Goal: Task Accomplishment & Management: Manage account settings

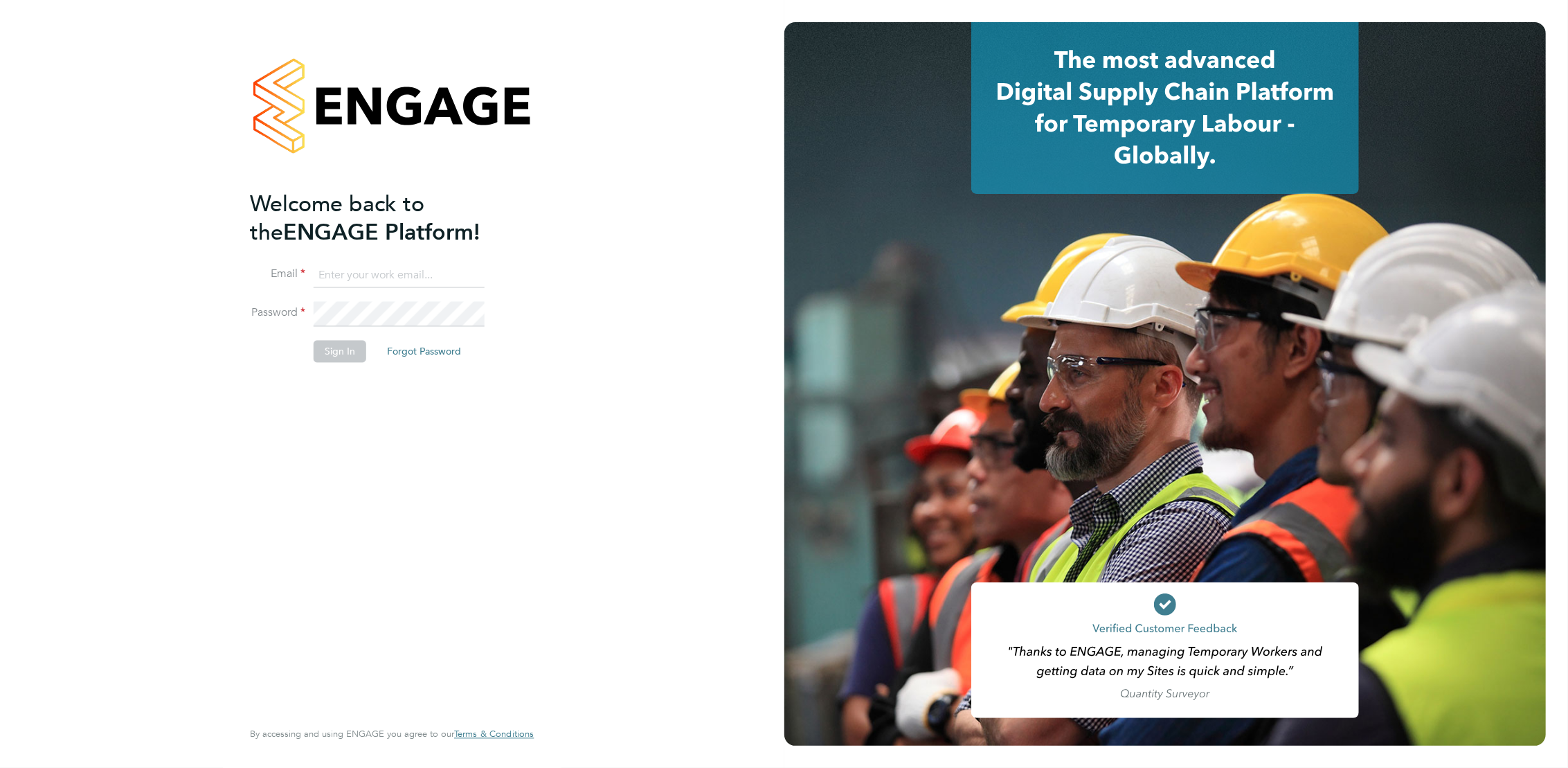
type input "[EMAIL_ADDRESS][DOMAIN_NAME]"
click at [342, 359] on button "Sign In" at bounding box center [340, 351] width 53 height 22
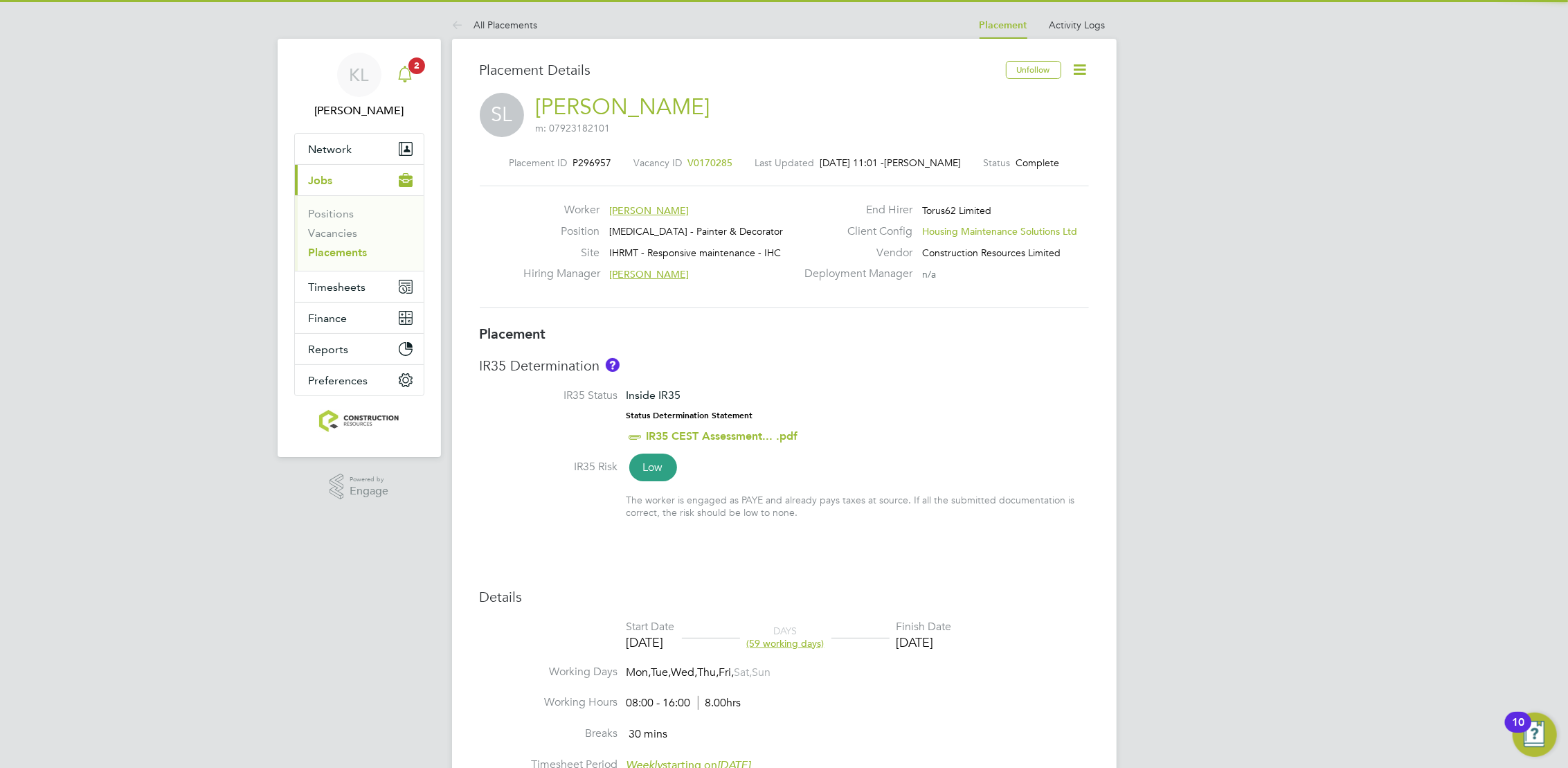
click at [404, 86] on div "Main navigation" at bounding box center [405, 75] width 28 height 28
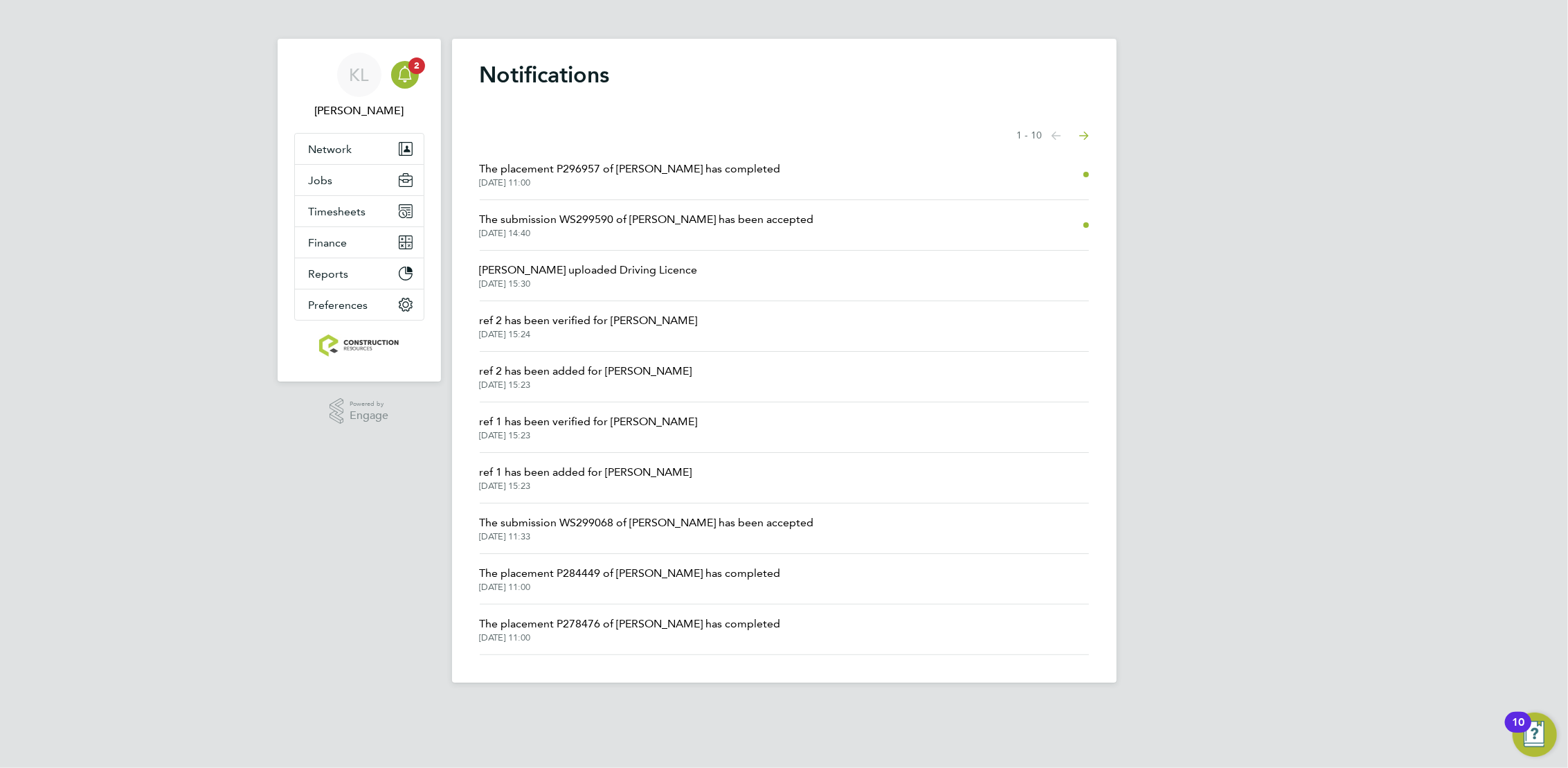
click at [730, 164] on span "The placement P296957 of [PERSON_NAME] has completed" at bounding box center [629, 169] width 301 height 16
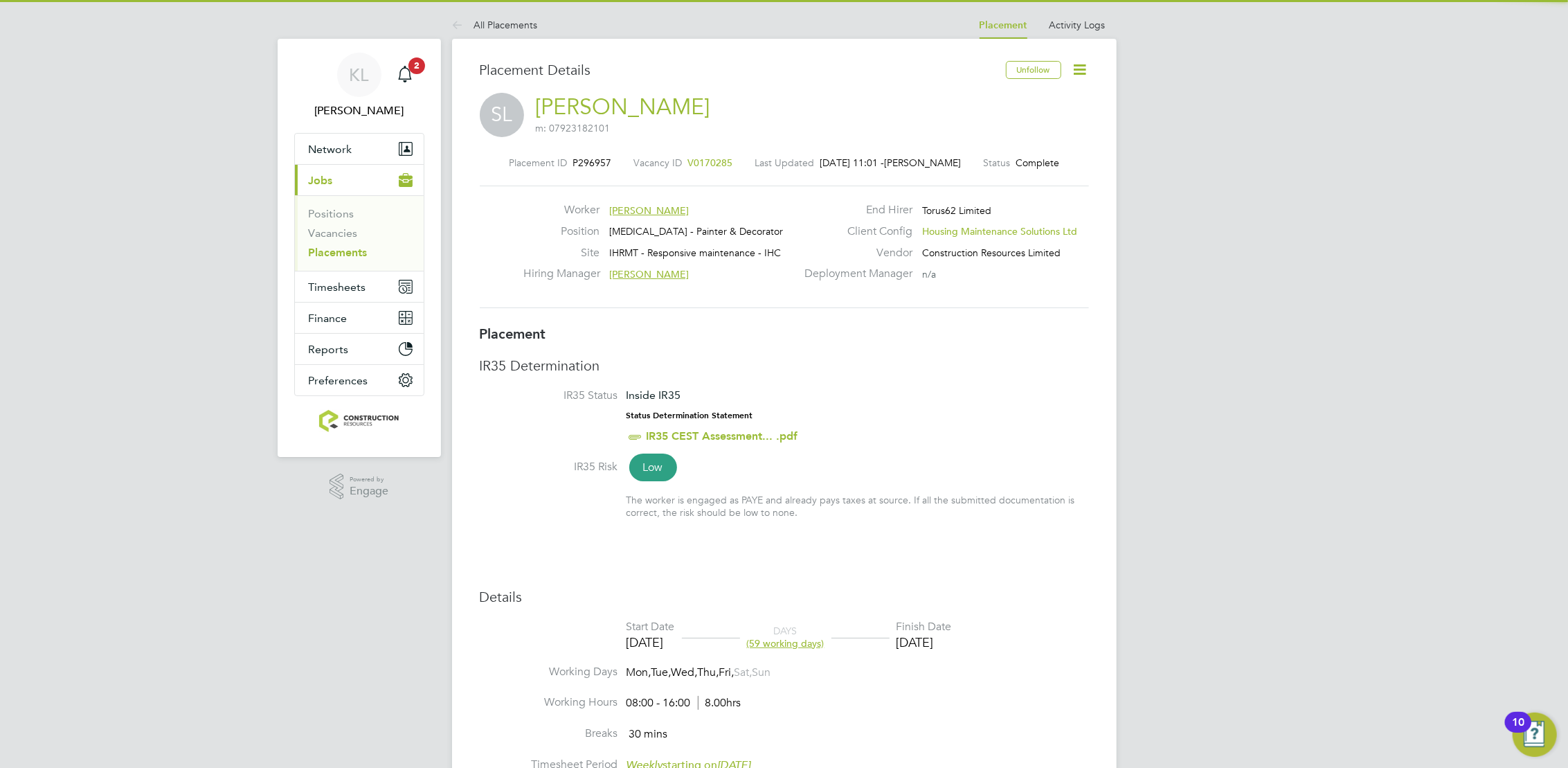
scroll to position [7, 6]
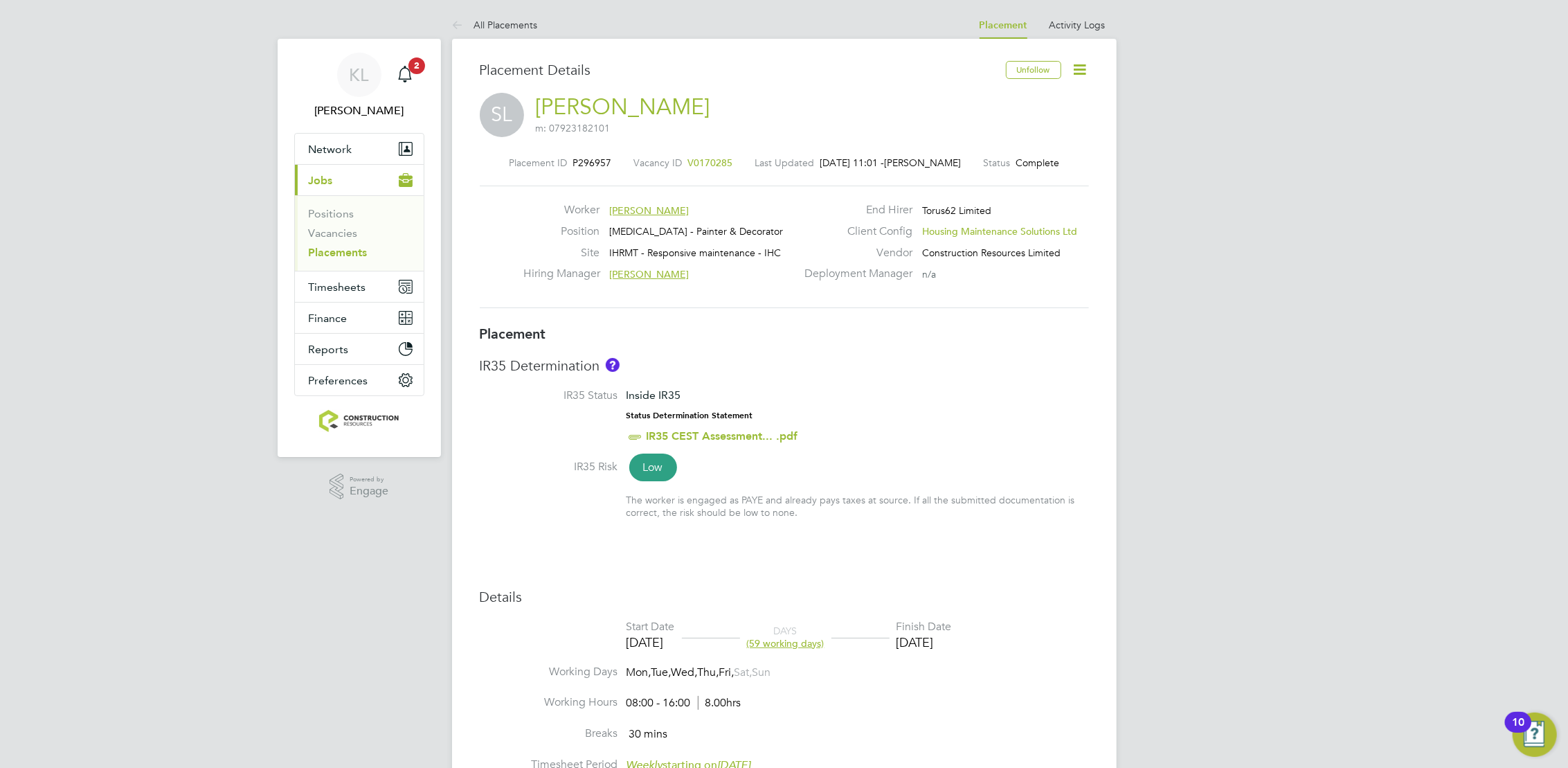
click at [1079, 71] on icon at bounding box center [1080, 69] width 17 height 17
click at [1014, 97] on li "Edit Placement e" at bounding box center [1035, 102] width 101 height 19
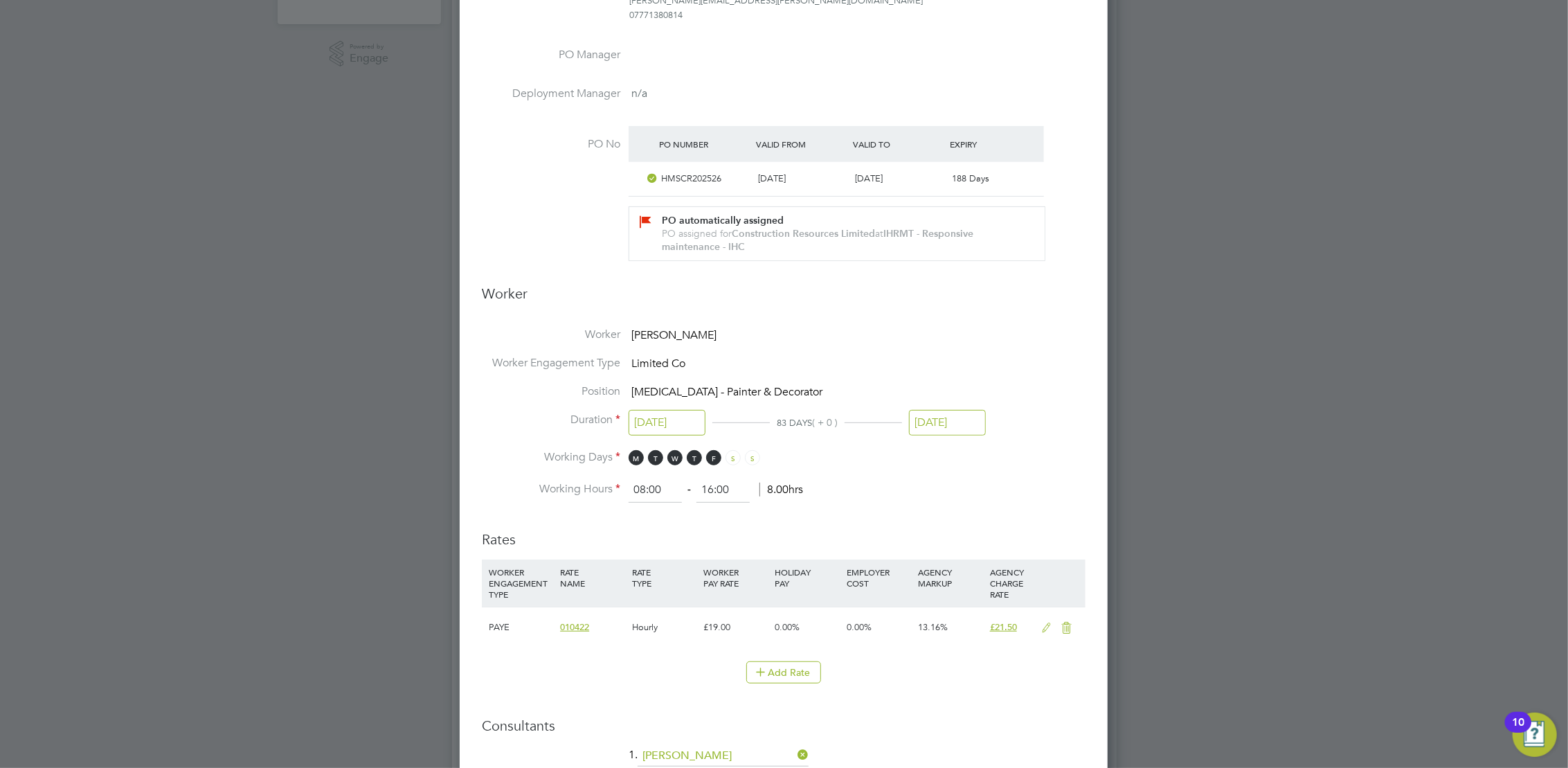
click at [940, 423] on input "[DATE]" at bounding box center [947, 423] width 77 height 26
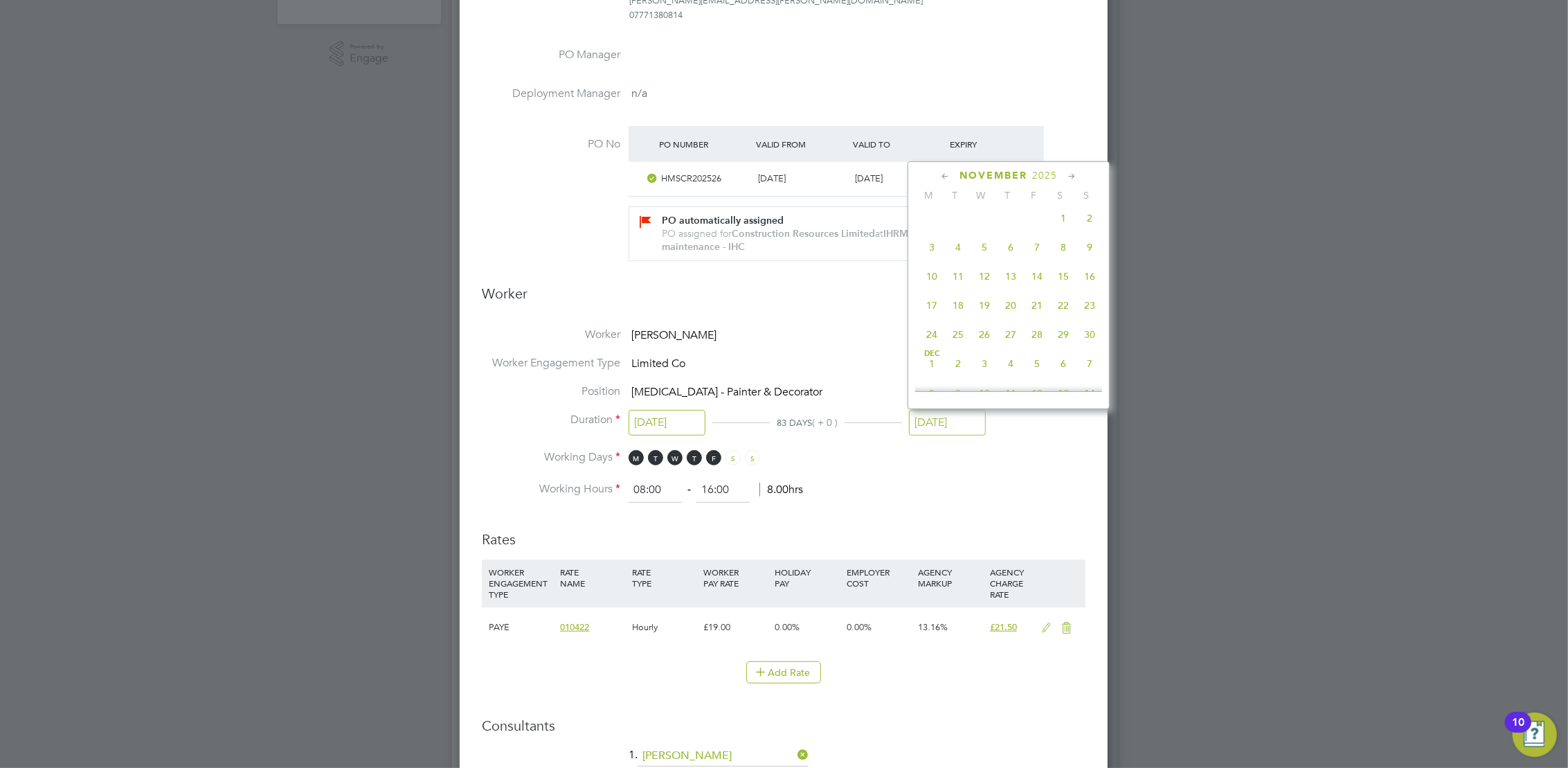
click at [1089, 231] on span "2" at bounding box center [1089, 218] width 26 height 26
type input "[DATE]"
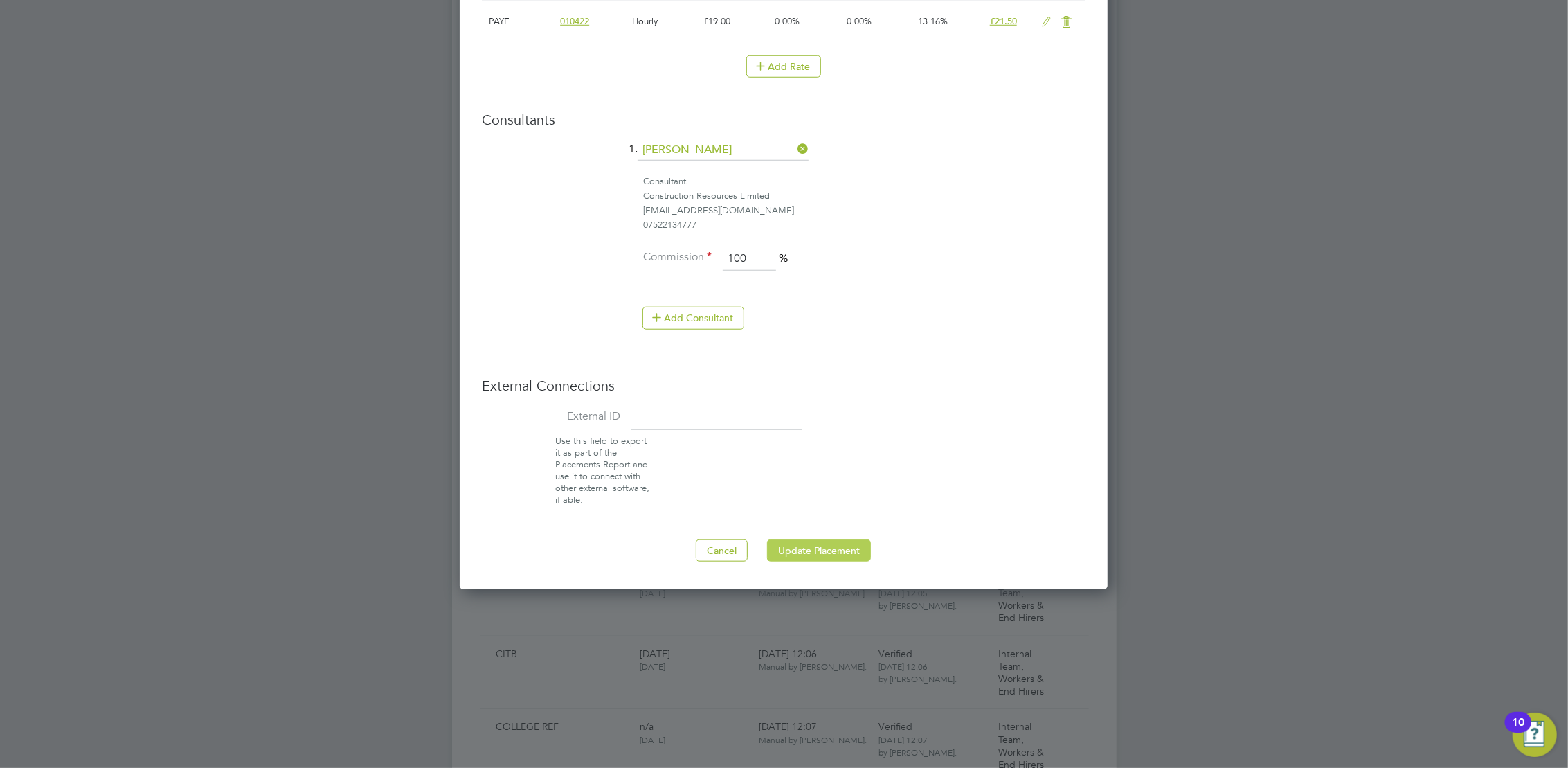
click at [823, 553] on button "Update Placement" at bounding box center [819, 550] width 104 height 22
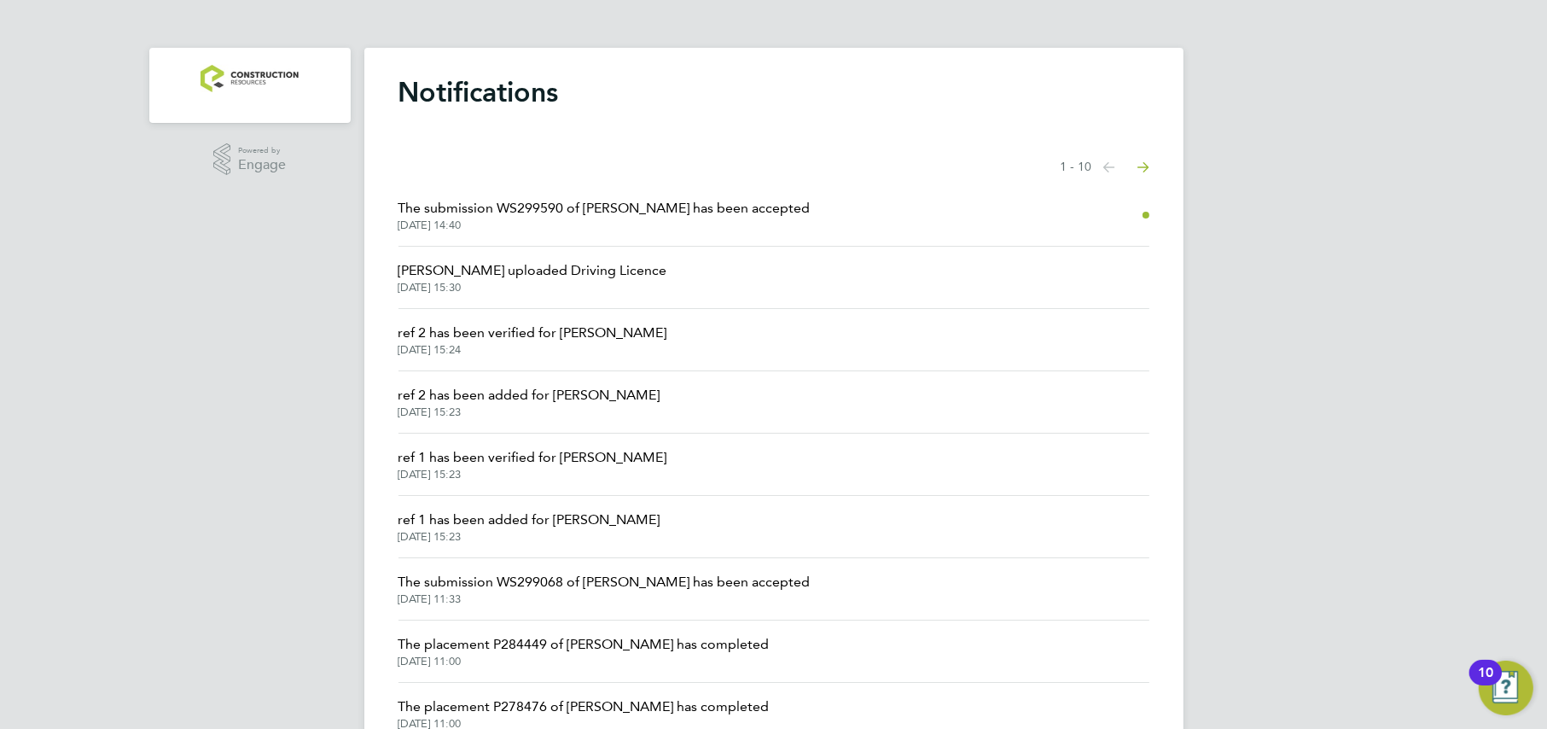
click at [267, 97] on app-nav-logo "Main navigation" at bounding box center [250, 78] width 160 height 61
click at [253, 74] on img "Main navigation" at bounding box center [250, 78] width 98 height 27
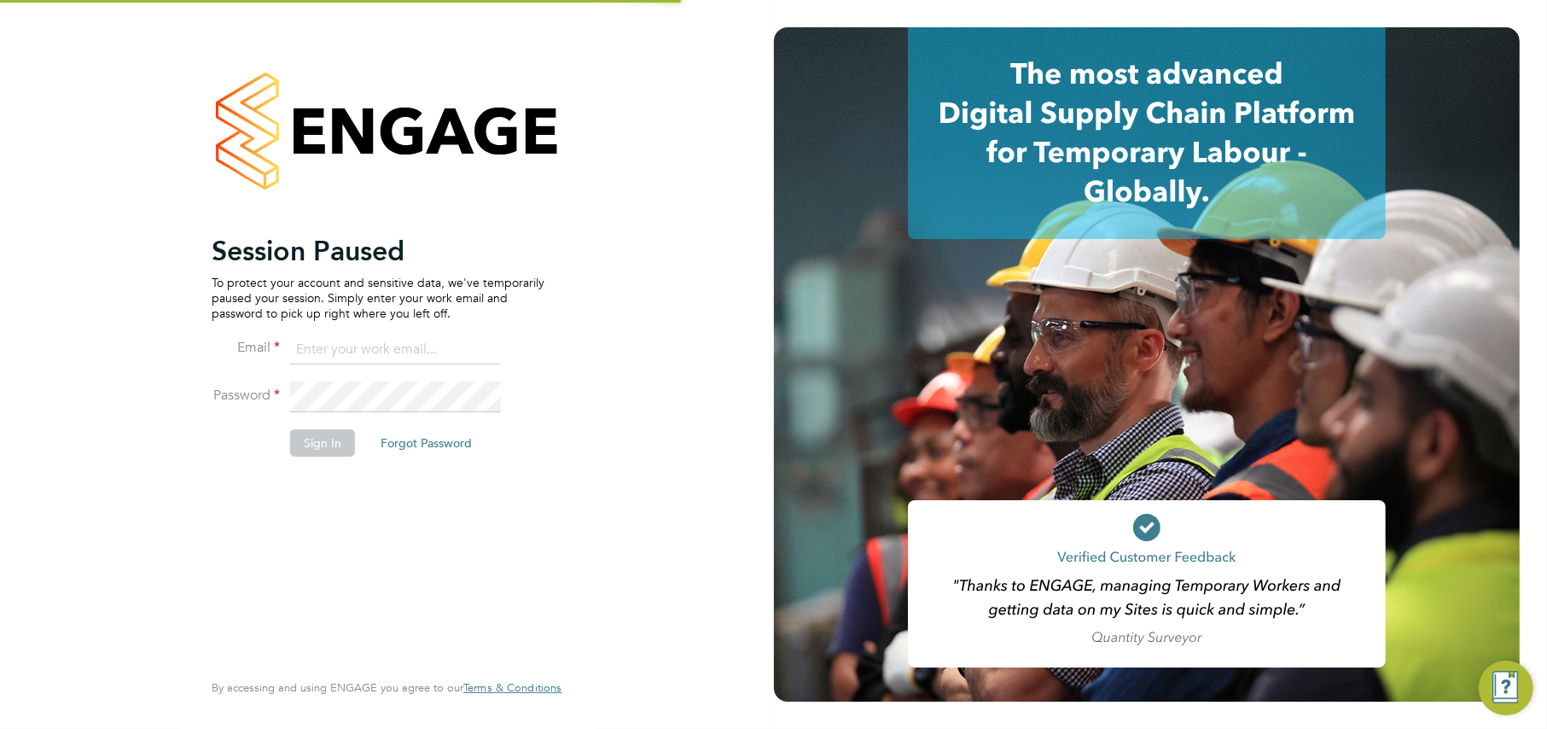
type input "[EMAIL_ADDRESS][DOMAIN_NAME]"
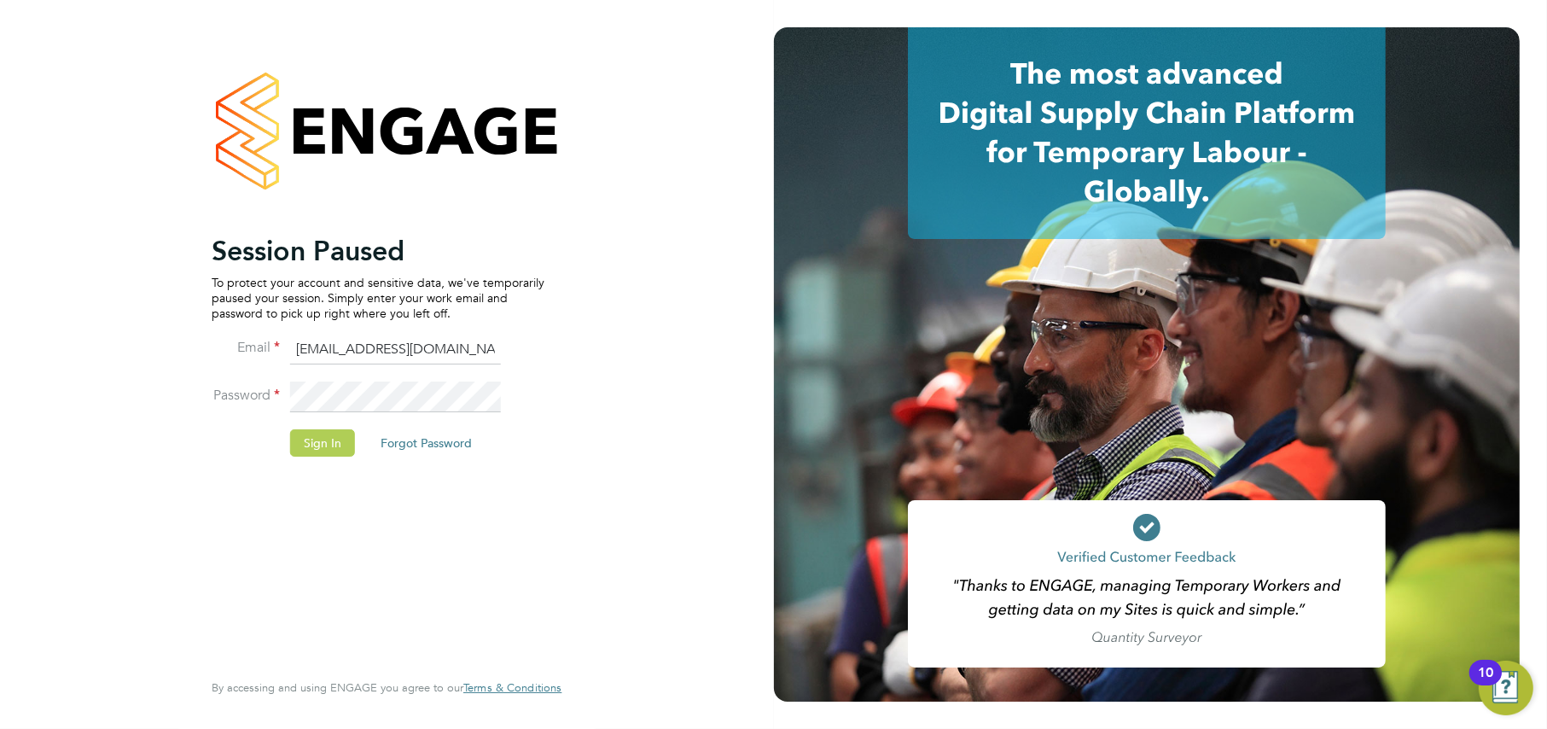
click at [323, 455] on button "Sign In" at bounding box center [322, 442] width 65 height 27
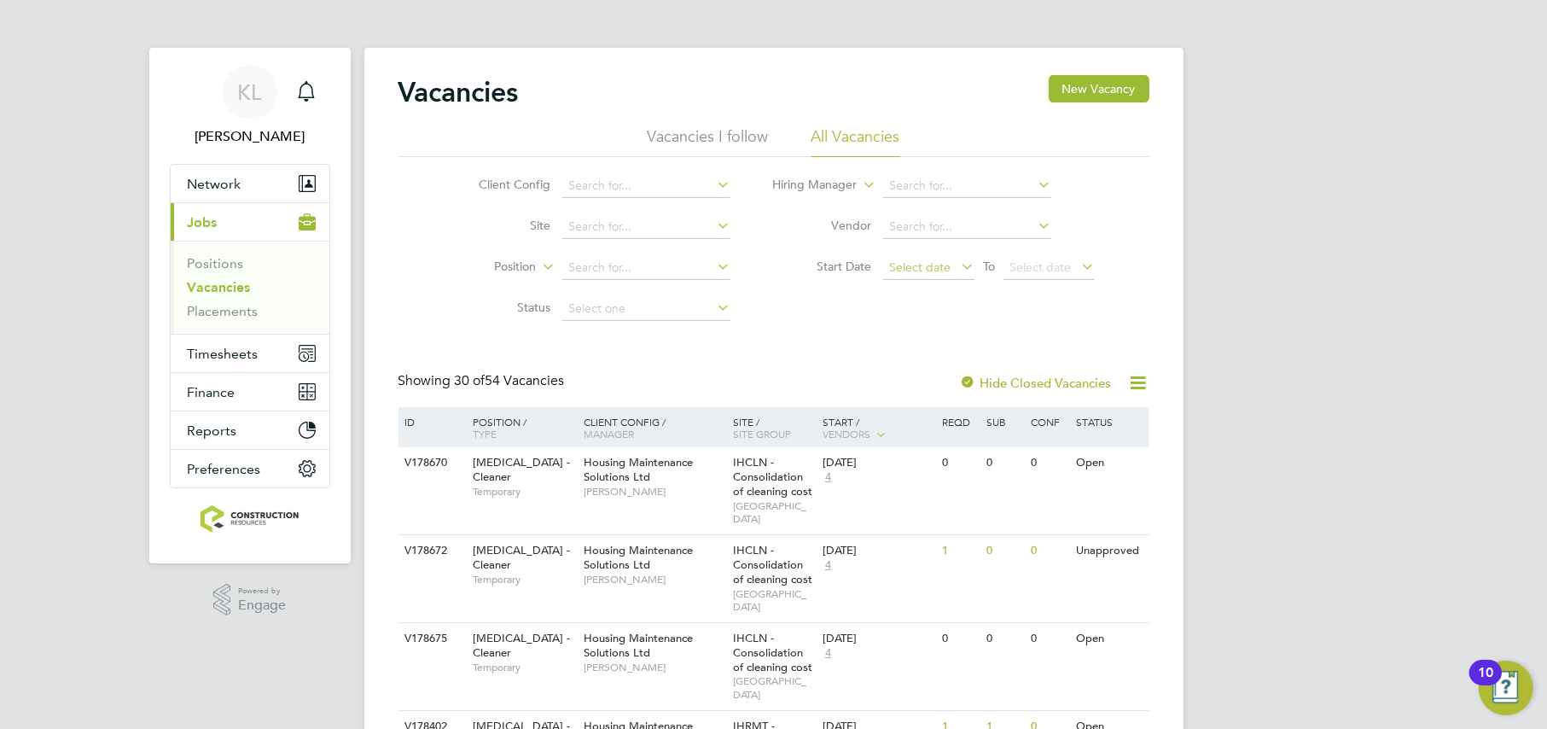
click at [932, 257] on span "Select date" at bounding box center [928, 268] width 91 height 23
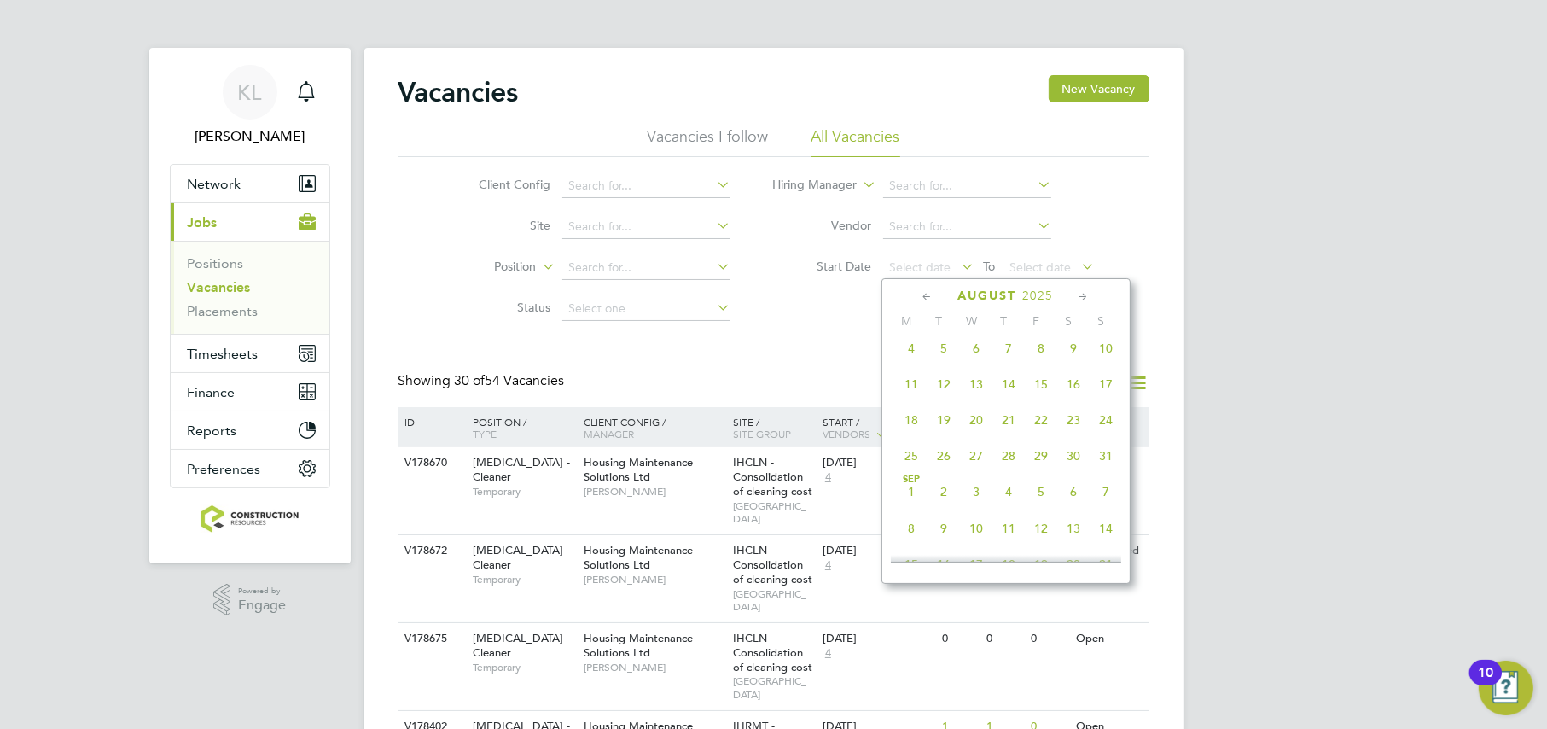
scroll to position [411, 0]
click at [909, 397] on span "4" at bounding box center [911, 380] width 32 height 32
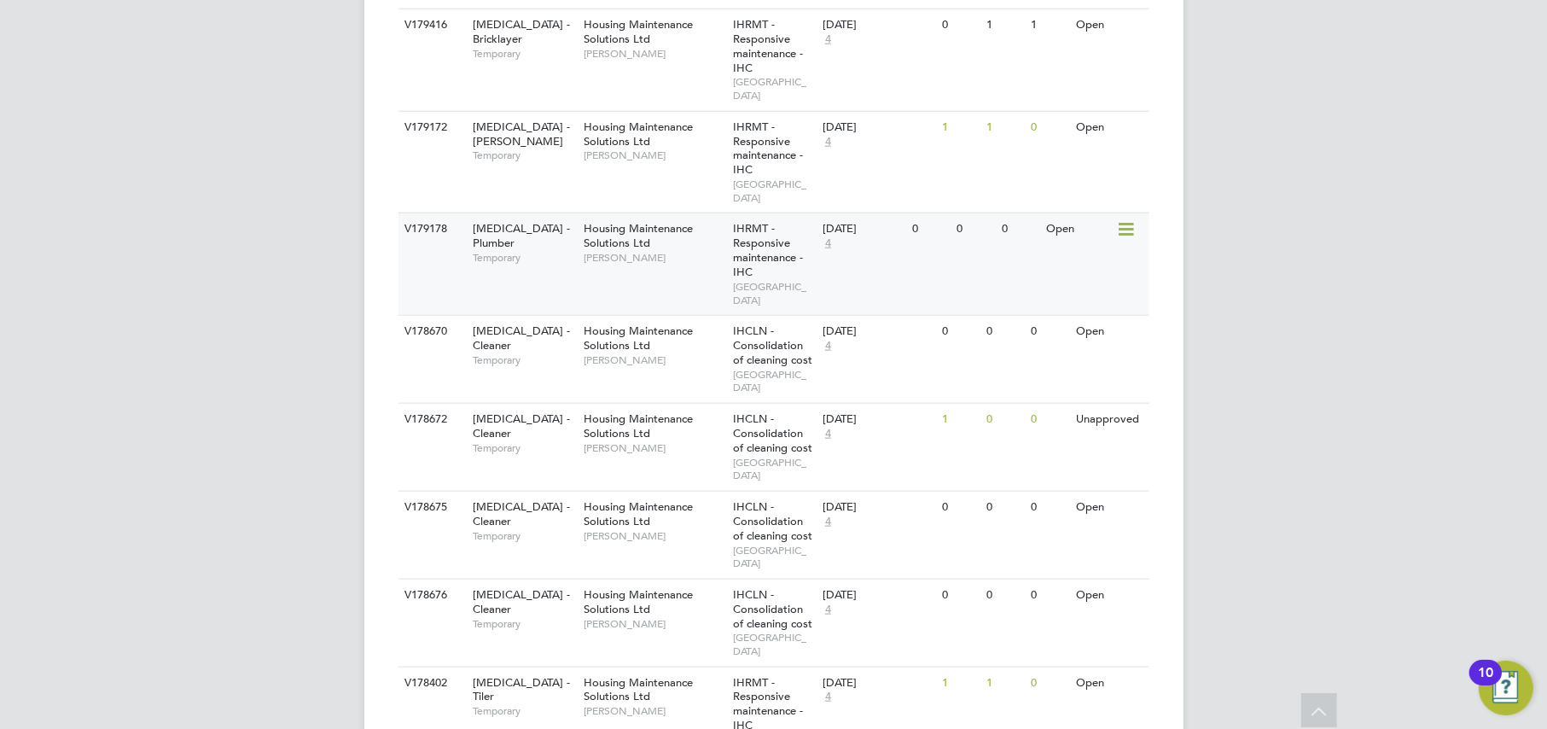
scroll to position [2322, 0]
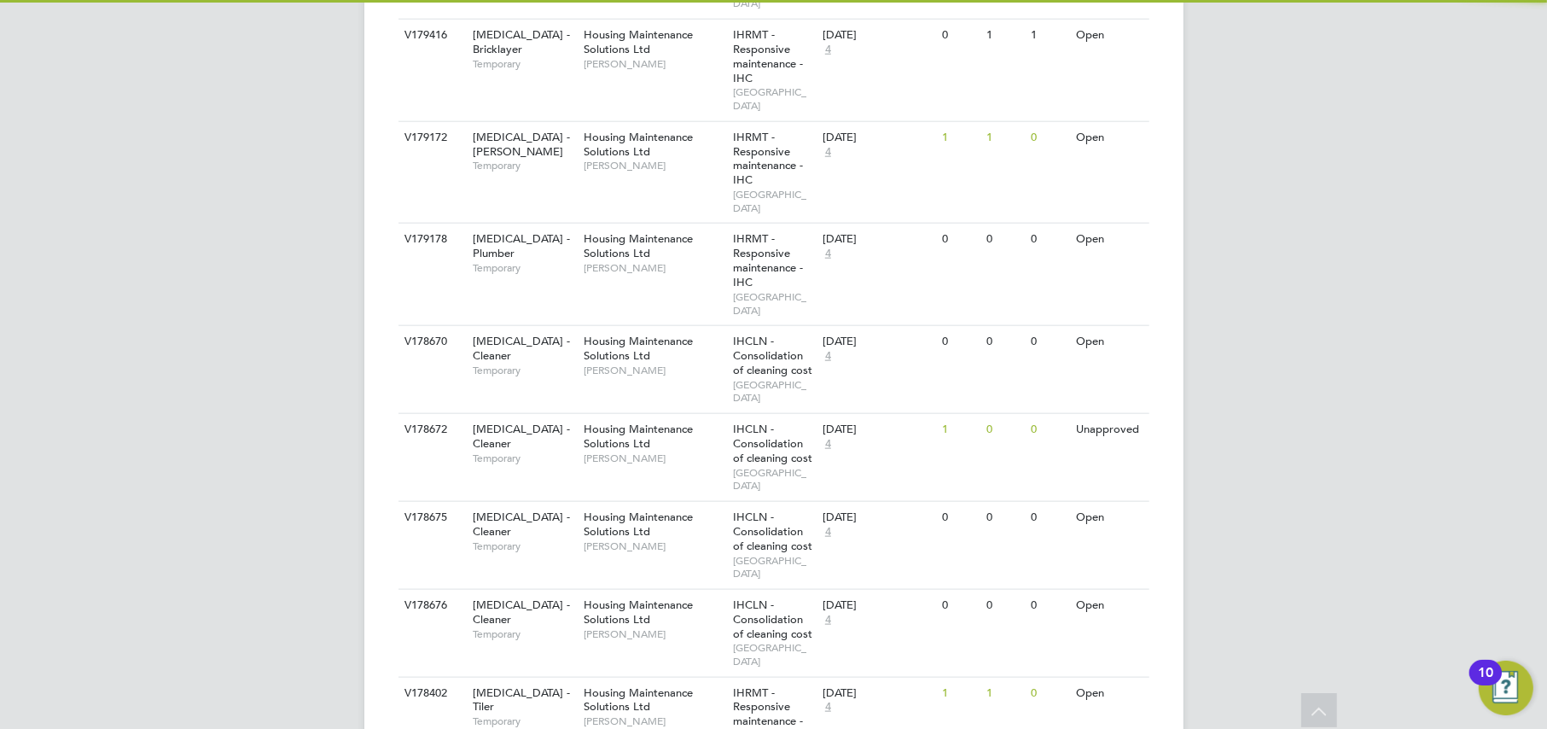
scroll to position [2361, 0]
